Goal: Information Seeking & Learning: Learn about a topic

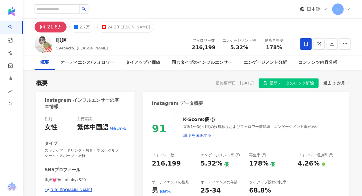
click at [55, 42] on div "唄姬 594becky, 雪瑞晃 フォロワー数 216,199 エンゲージメント率 5.32% 動画再生率 178%" at bounding box center [192, 44] width 339 height 23
drag, startPoint x: 58, startPoint y: 39, endPoint x: 71, endPoint y: 39, distance: 13.2
click at [71, 39] on div "唄姬" at bounding box center [81, 40] width 51 height 7
drag, startPoint x: 71, startPoint y: 39, endPoint x: 62, endPoint y: 39, distance: 8.3
copy div "唄姬"
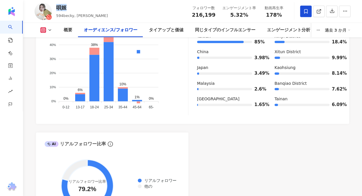
scroll to position [518, 0]
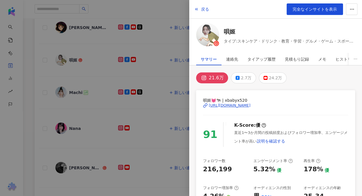
drag, startPoint x: 0, startPoint y: 0, endPoint x: 44, endPoint y: 117, distance: 125.4
click at [44, 117] on div at bounding box center [181, 98] width 362 height 196
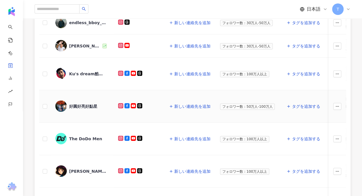
scroll to position [180, 0]
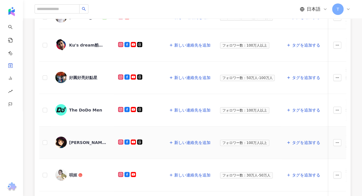
click at [75, 146] on div "Nina" at bounding box center [82, 143] width 54 height 12
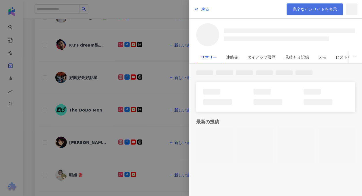
click at [298, 9] on span "完全なインサイトを表示" at bounding box center [314, 9] width 44 height 5
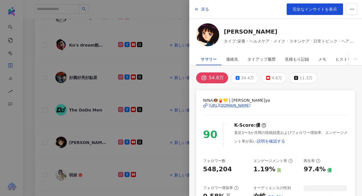
click at [46, 122] on div at bounding box center [181, 98] width 362 height 196
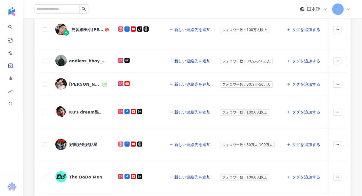
scroll to position [94, 0]
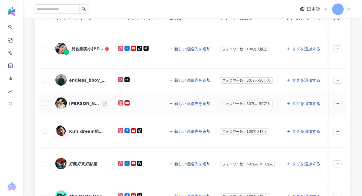
click at [71, 103] on div "Ivan" at bounding box center [85, 104] width 32 height 6
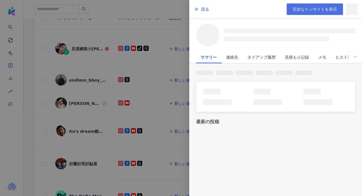
click at [318, 5] on link "完全なインサイトを表示" at bounding box center [314, 9] width 56 height 12
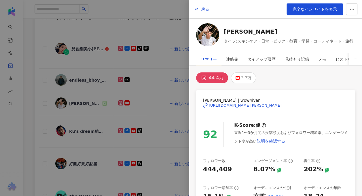
click at [63, 130] on div at bounding box center [181, 98] width 362 height 196
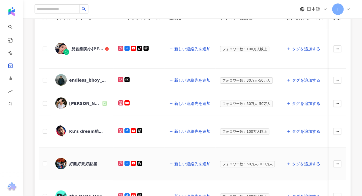
scroll to position [123, 0]
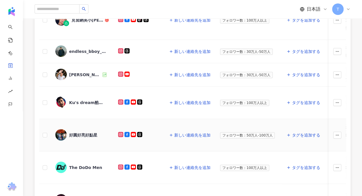
click at [78, 137] on div "好圓好亮好點星" at bounding box center [82, 135] width 54 height 12
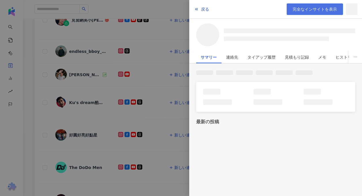
click at [291, 10] on link "完全なインサイトを表示" at bounding box center [314, 9] width 56 height 12
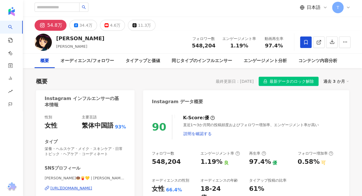
scroll to position [86, 0]
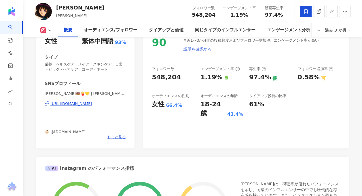
click at [92, 104] on div "[URL][DOMAIN_NAME]" at bounding box center [71, 103] width 42 height 5
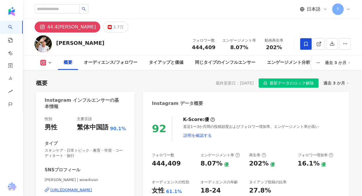
scroll to position [86, 0]
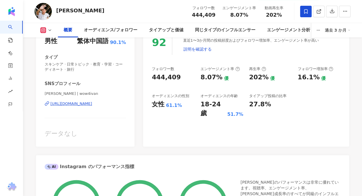
click at [86, 104] on div "[URL][DOMAIN_NAME]" at bounding box center [71, 103] width 42 height 5
